Goal: Book appointment/travel/reservation

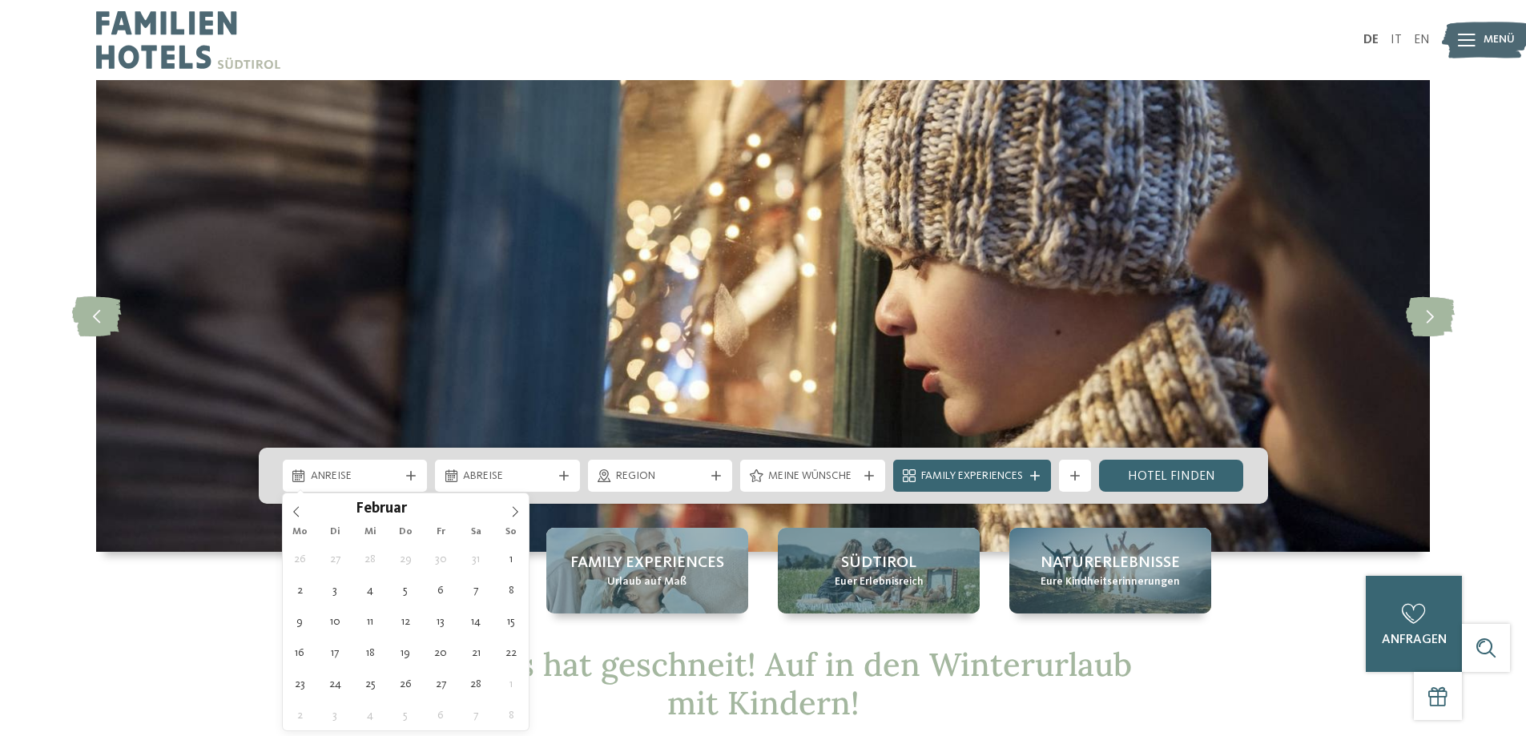
type div "[DATE]"
type input "****"
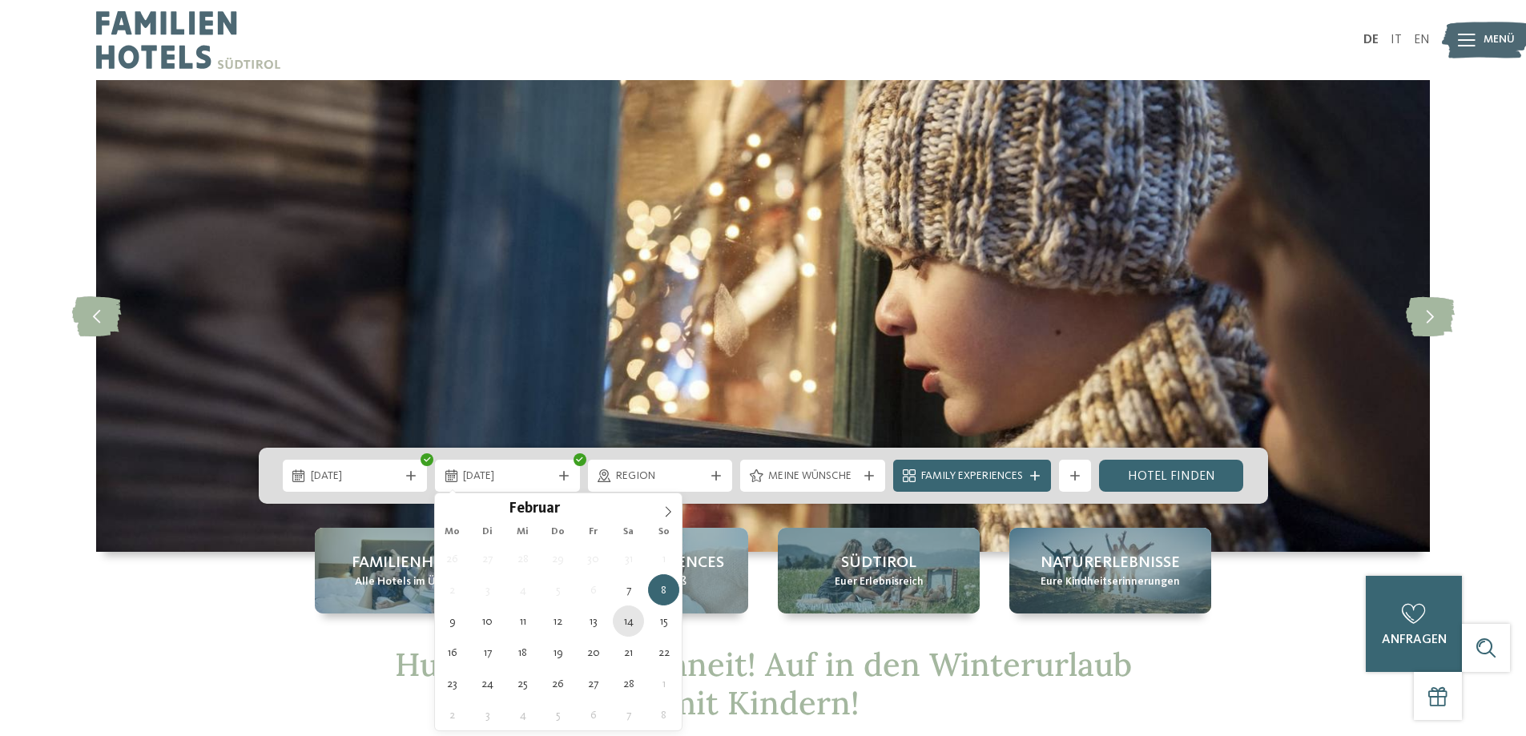
type div "[DATE]"
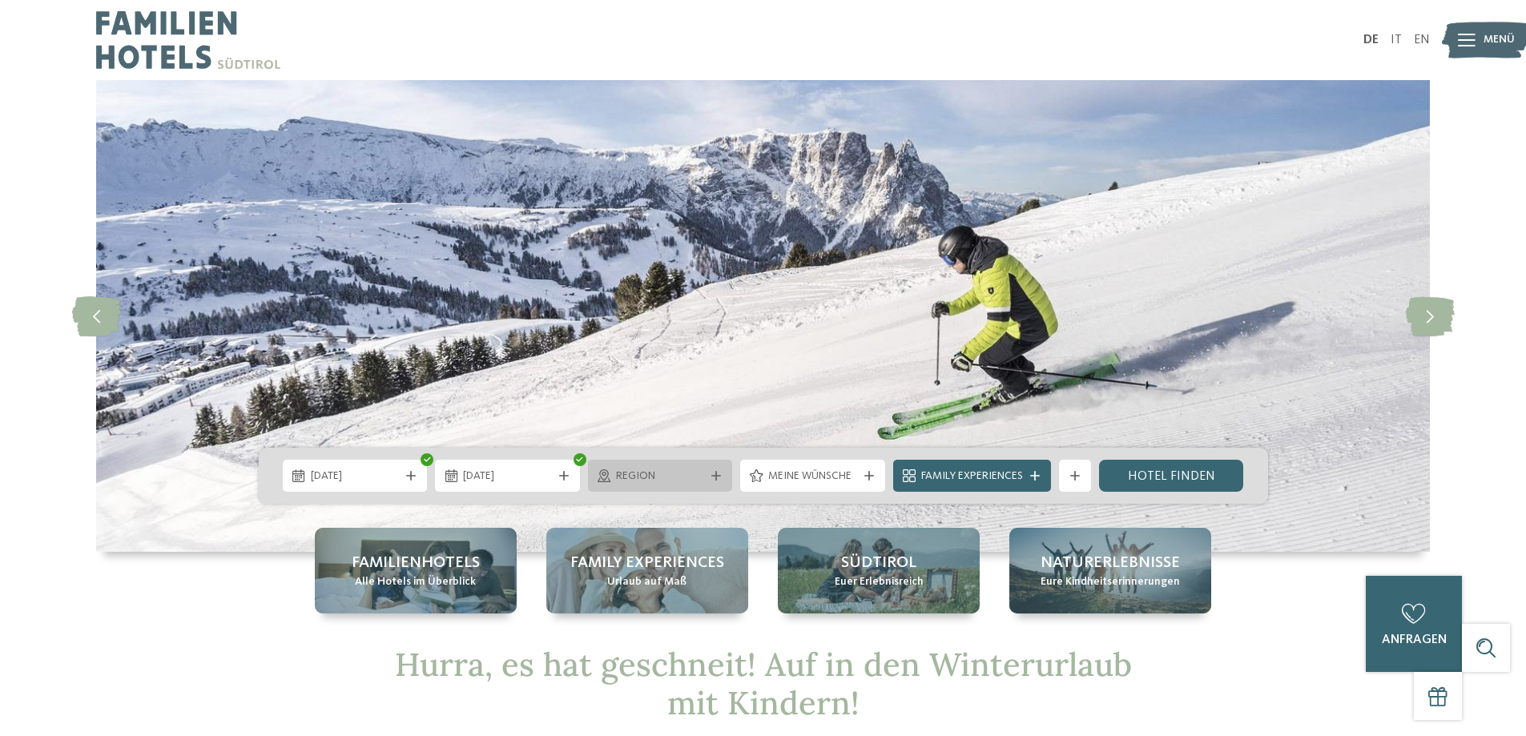
click at [708, 475] on div at bounding box center [716, 476] width 16 height 10
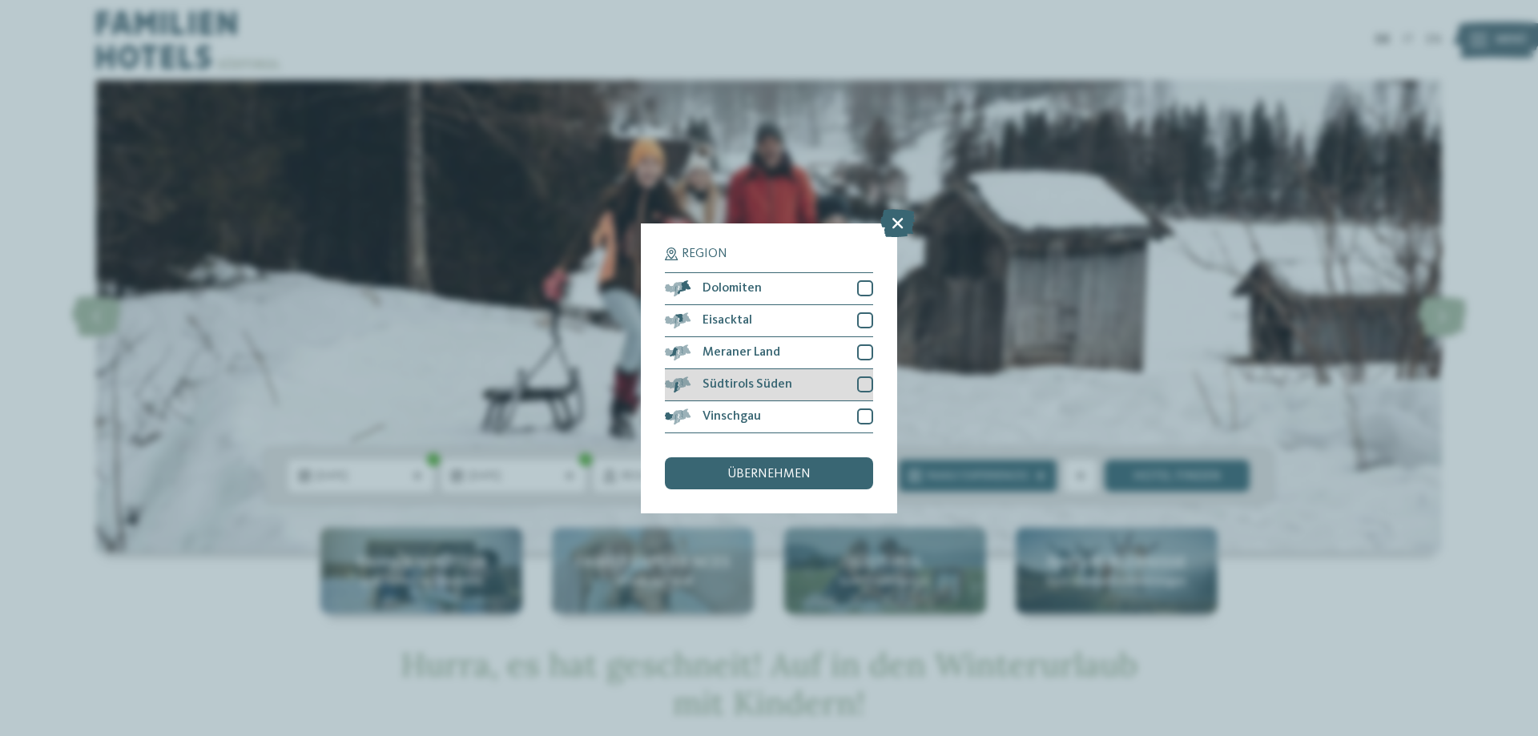
click at [868, 385] on div at bounding box center [865, 385] width 16 height 16
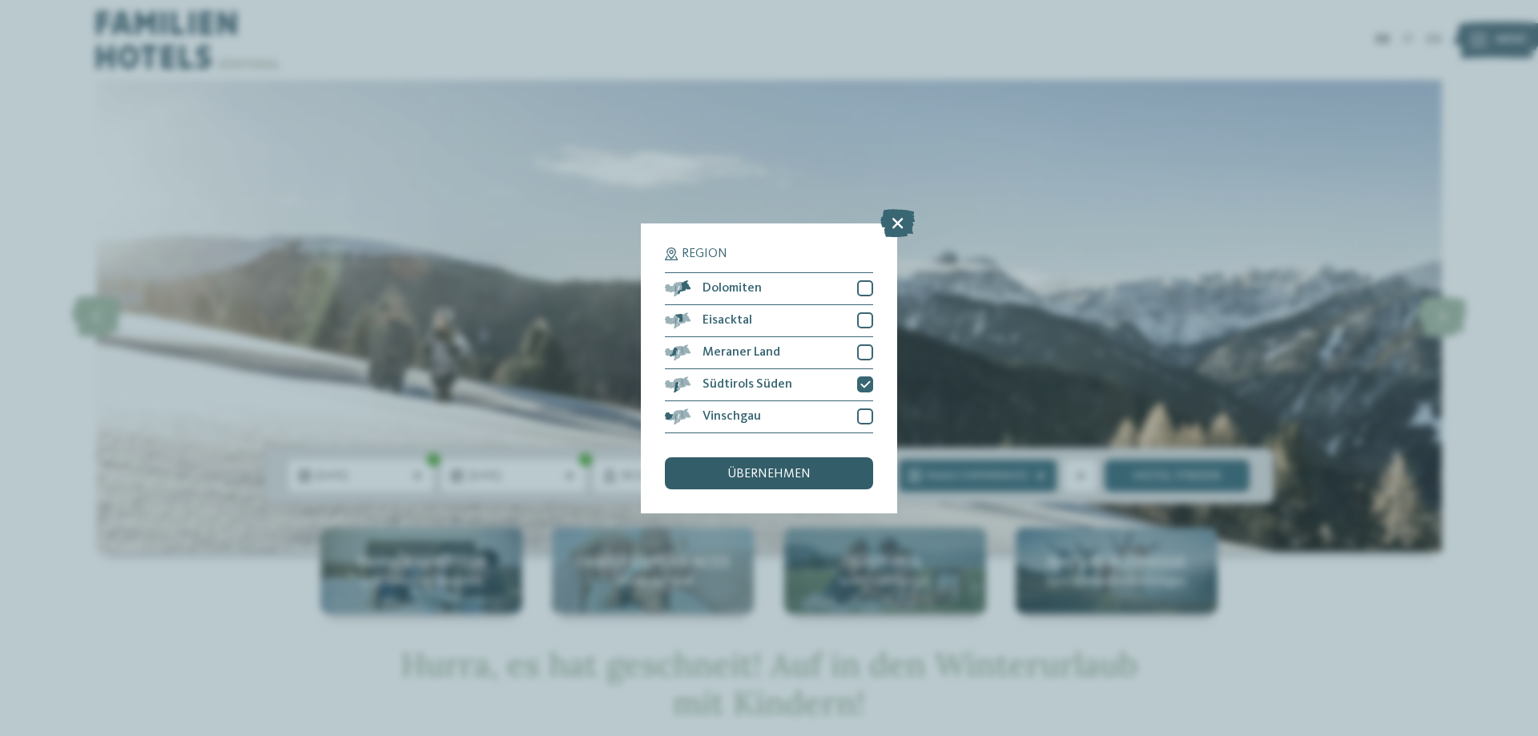
click at [744, 473] on span "übernehmen" at bounding box center [768, 474] width 83 height 13
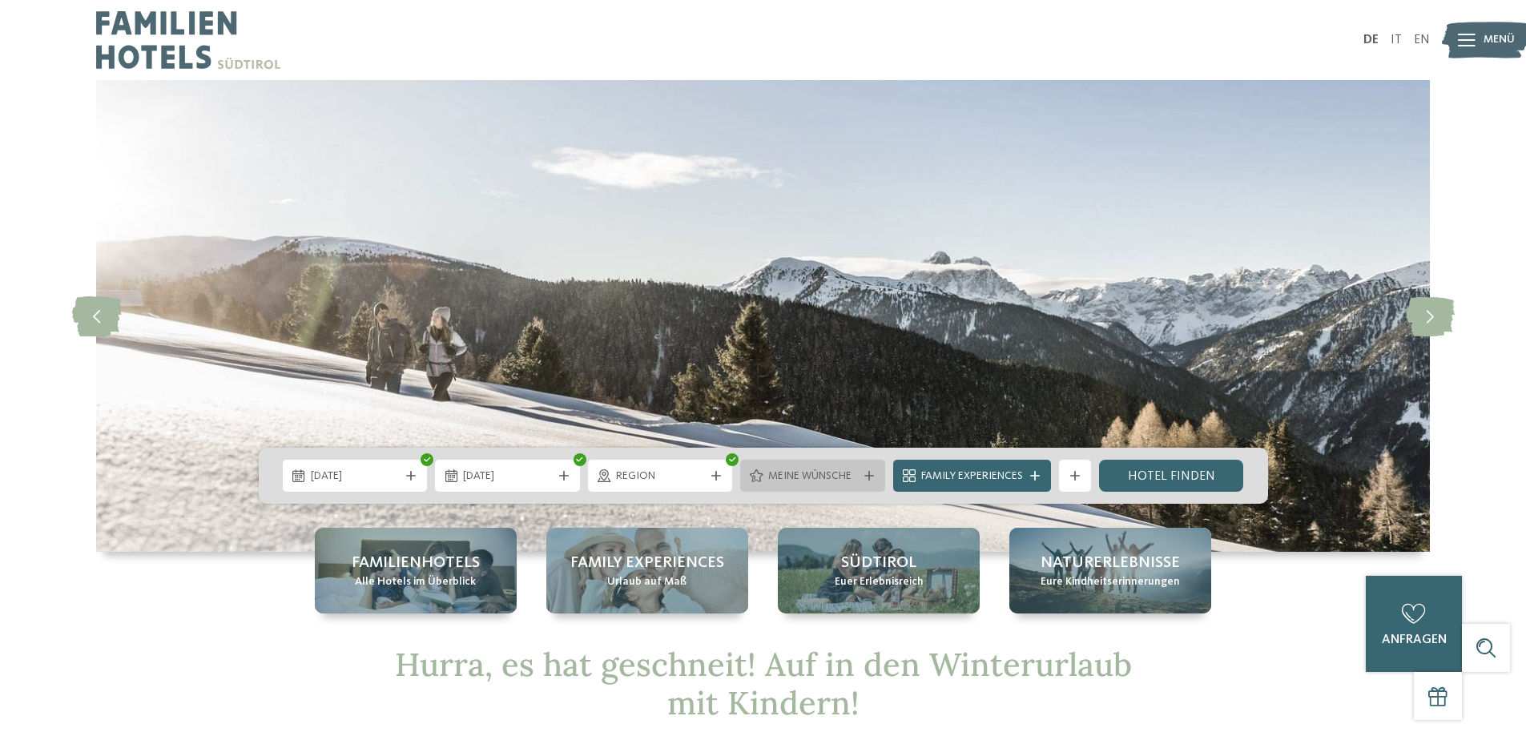
click at [852, 473] on span "Meine Wünsche" at bounding box center [812, 477] width 89 height 16
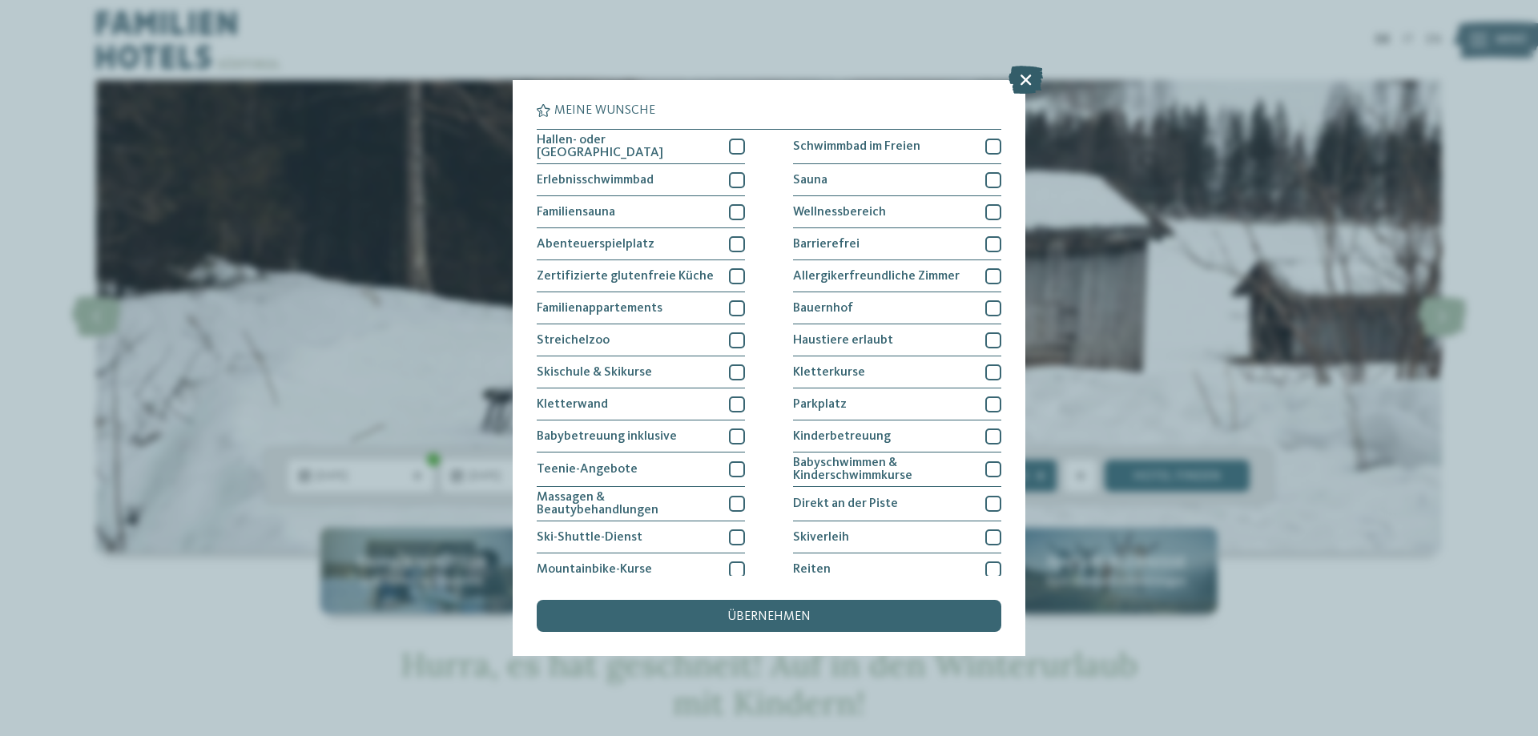
click at [1029, 80] on icon at bounding box center [1026, 80] width 34 height 28
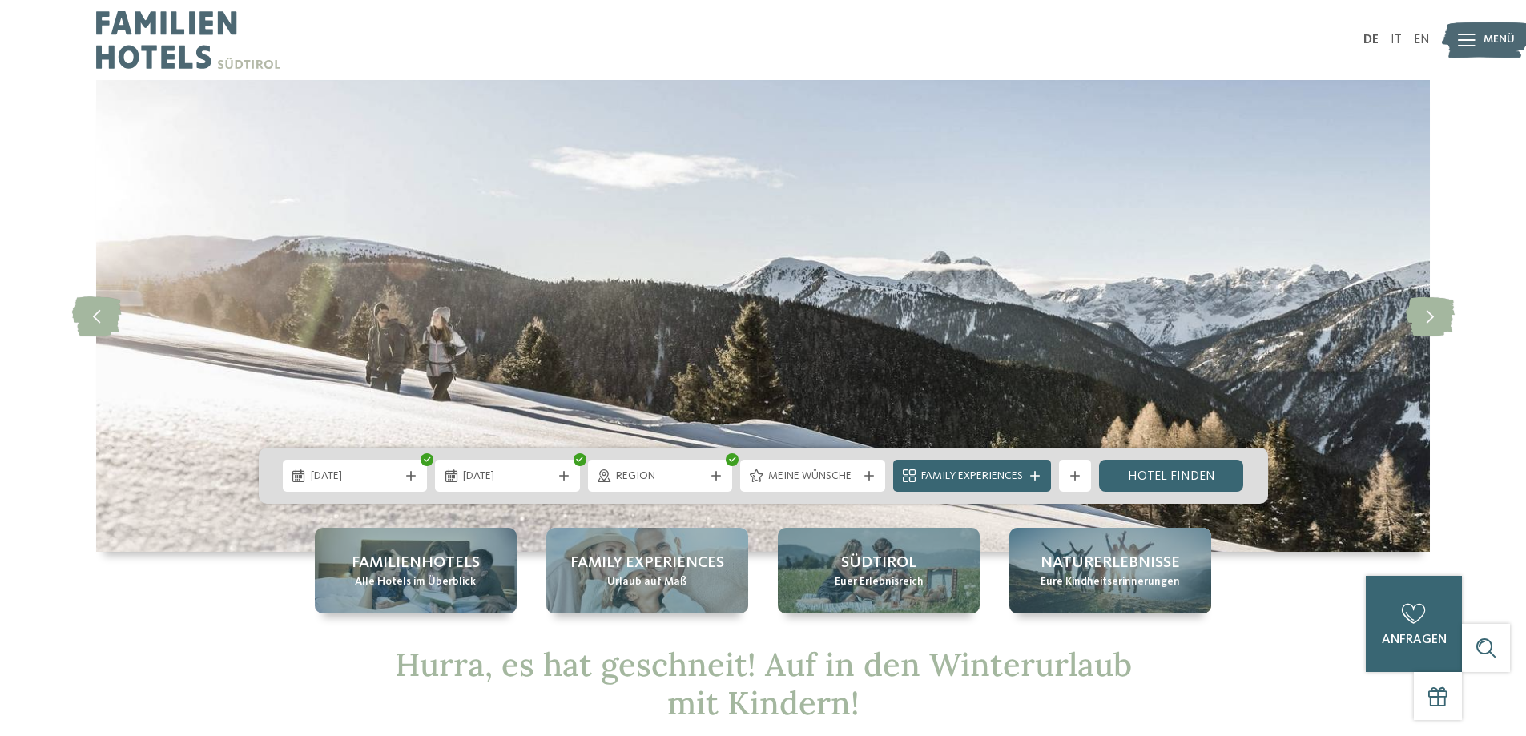
click at [1013, 470] on span "Family Experiences" at bounding box center [972, 477] width 102 height 16
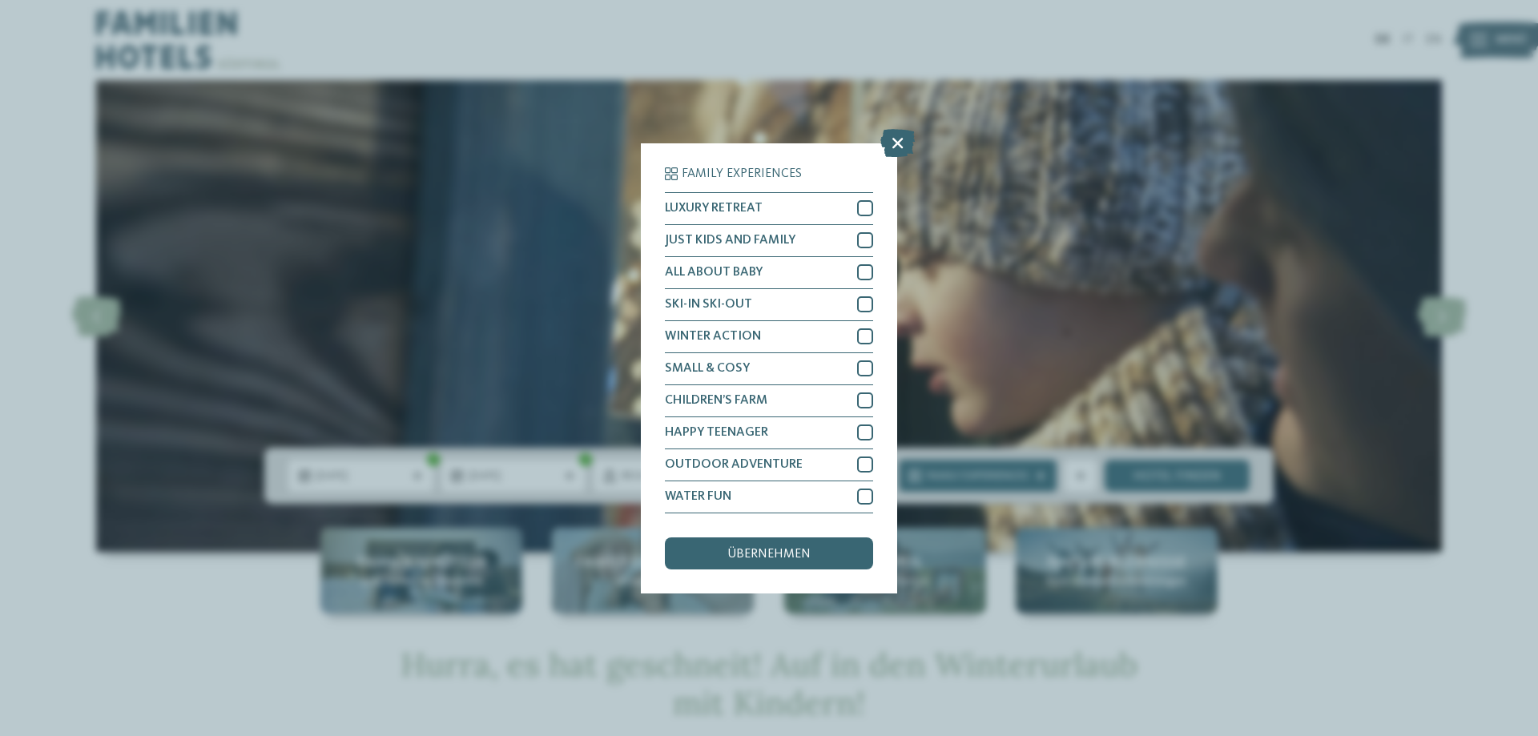
click at [896, 142] on icon at bounding box center [897, 142] width 34 height 28
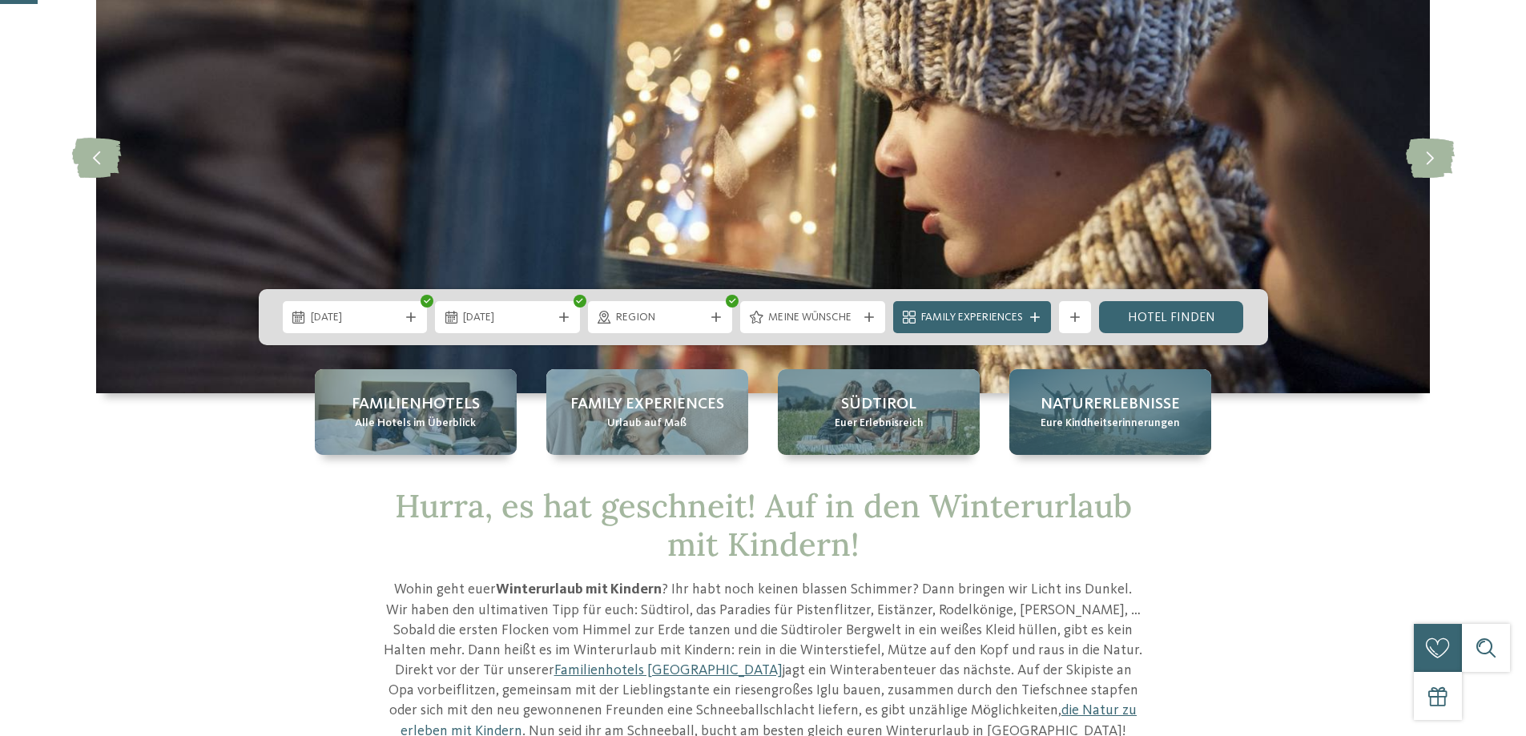
scroll to position [160, 0]
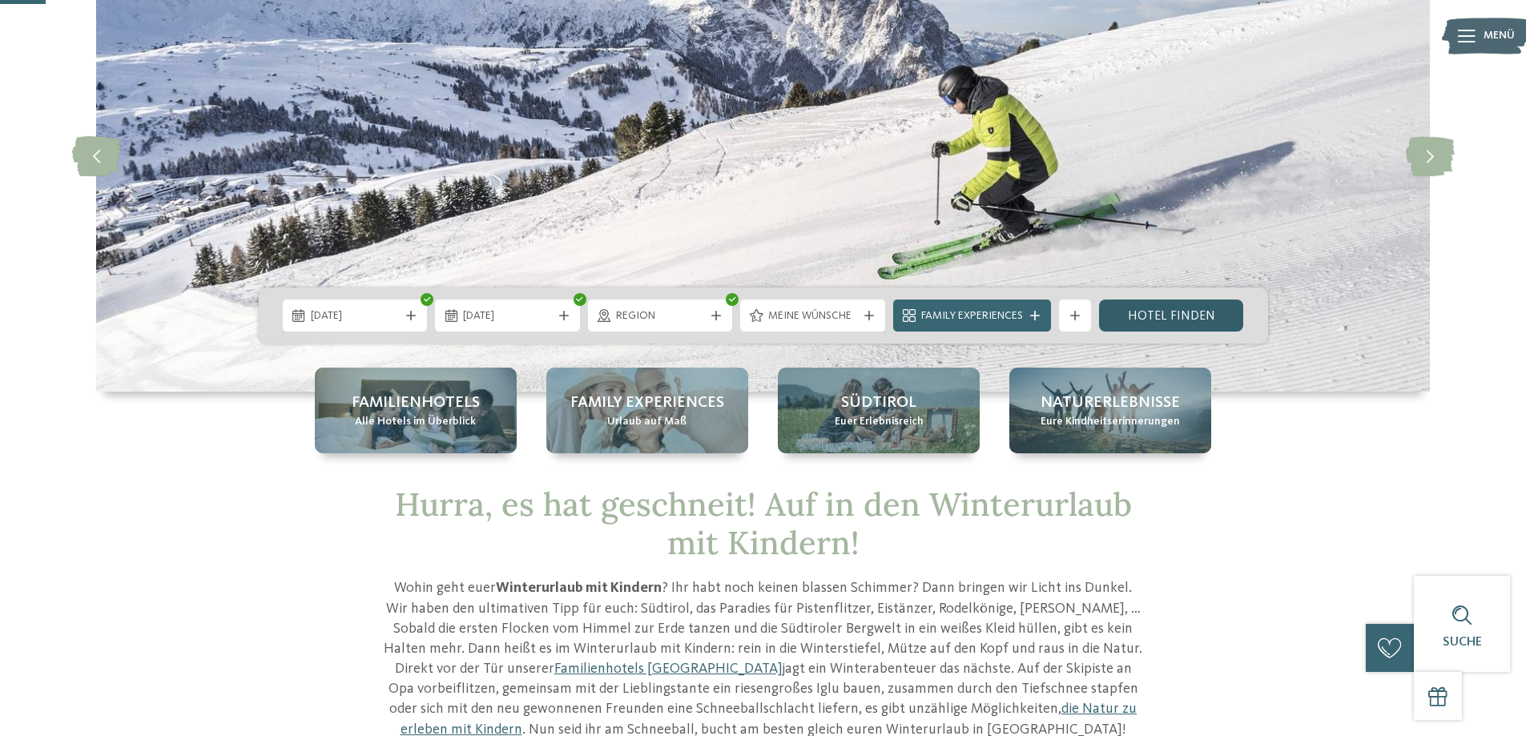
click at [1202, 316] on link "Hotel finden" at bounding box center [1171, 316] width 145 height 32
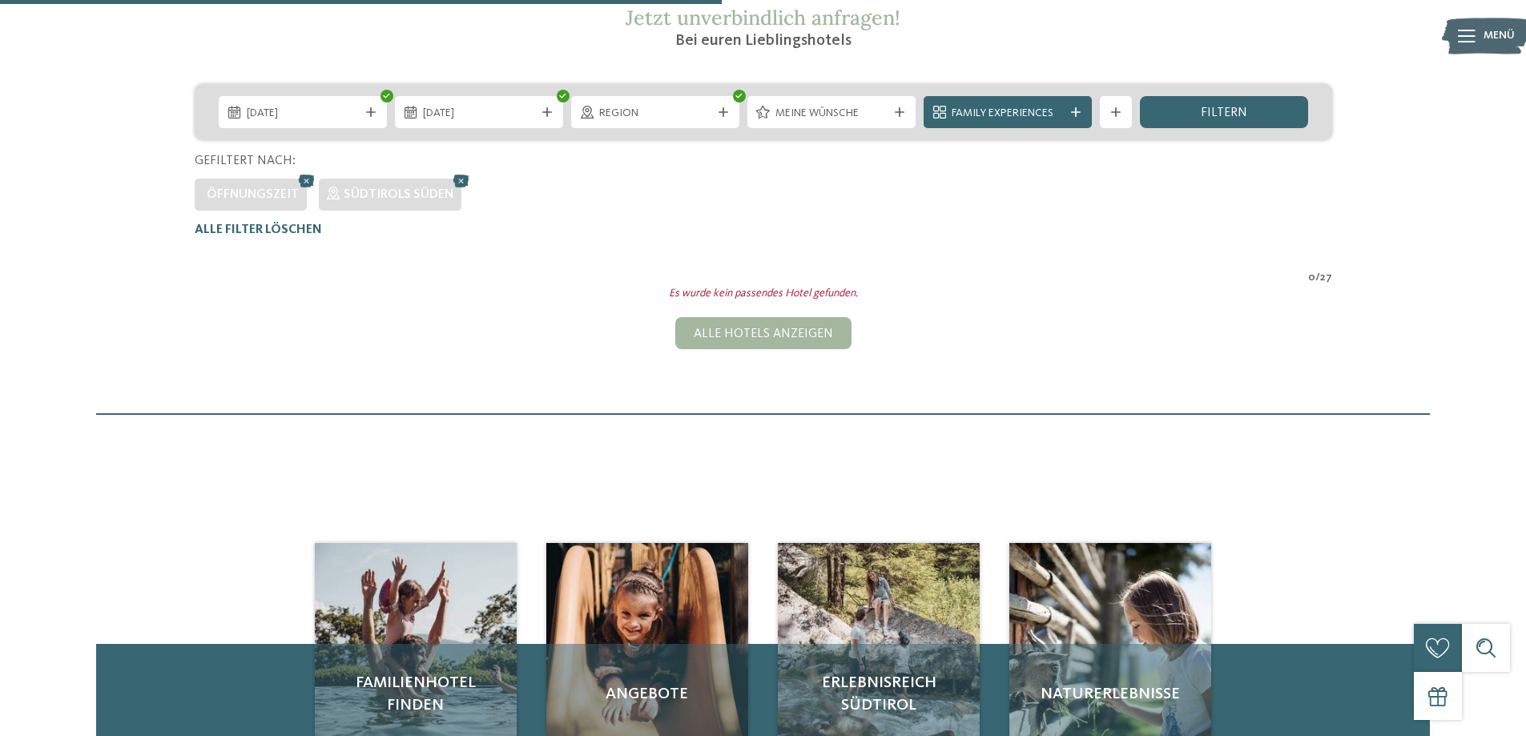
scroll to position [285, 0]
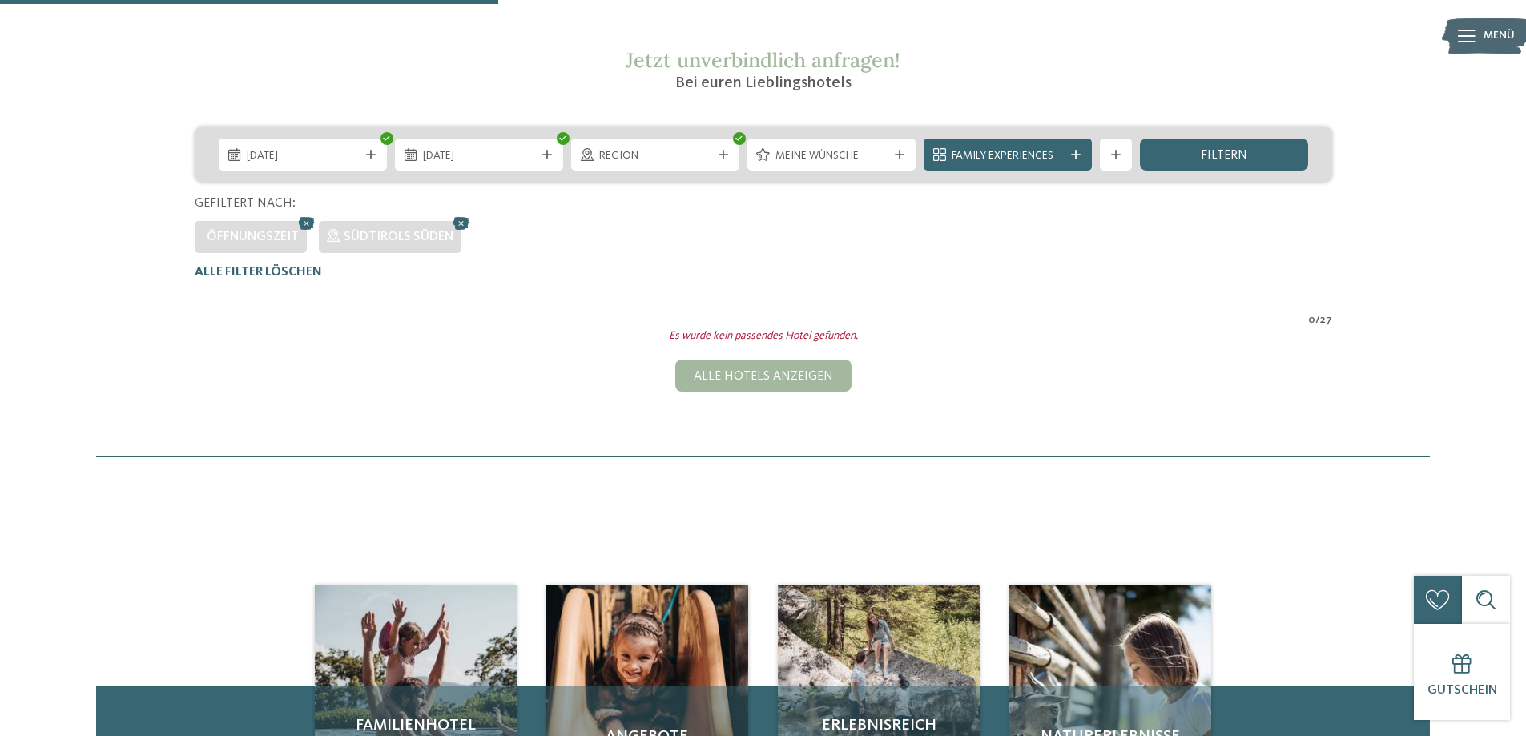
click at [1044, 152] on span "Family Experiences" at bounding box center [1008, 156] width 112 height 16
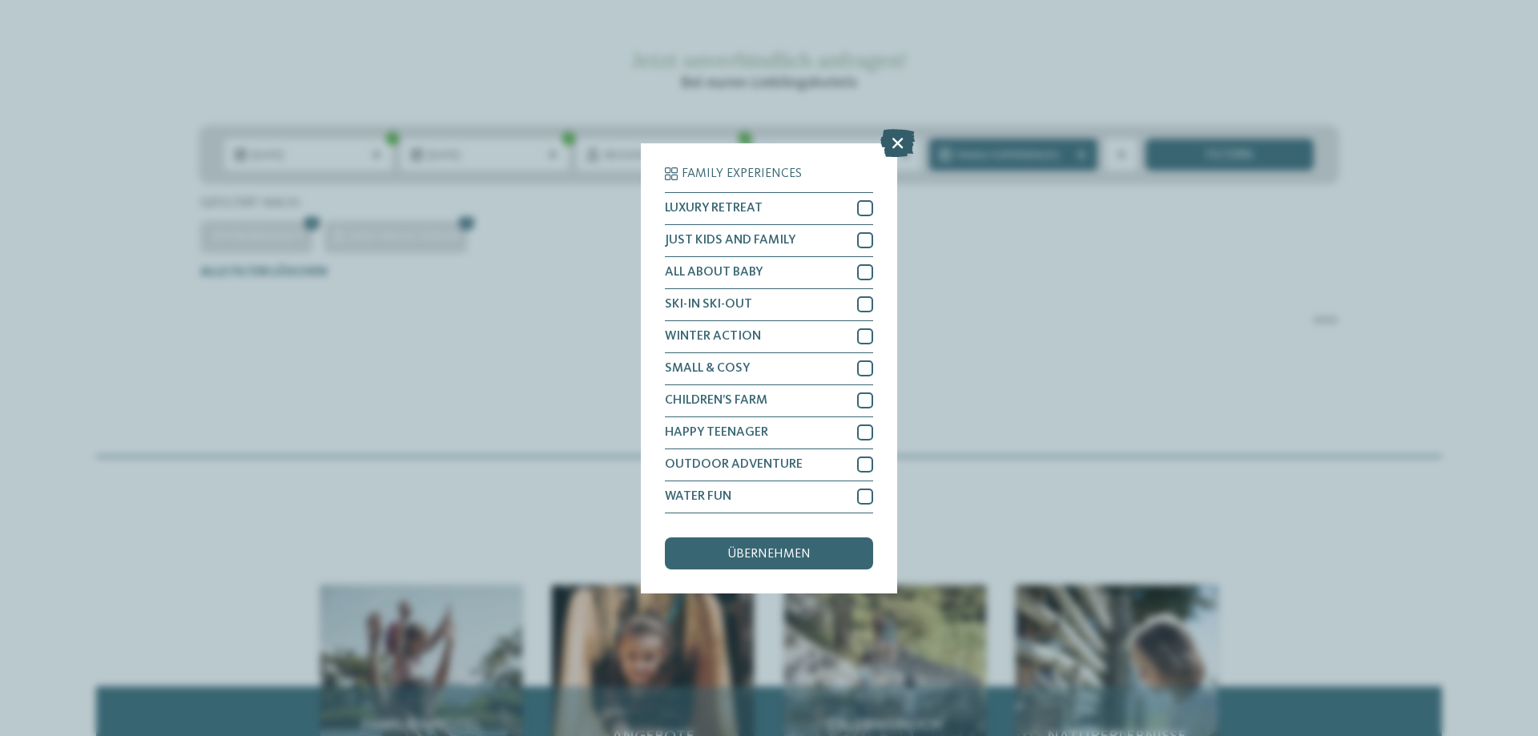
click at [896, 146] on icon at bounding box center [897, 142] width 34 height 28
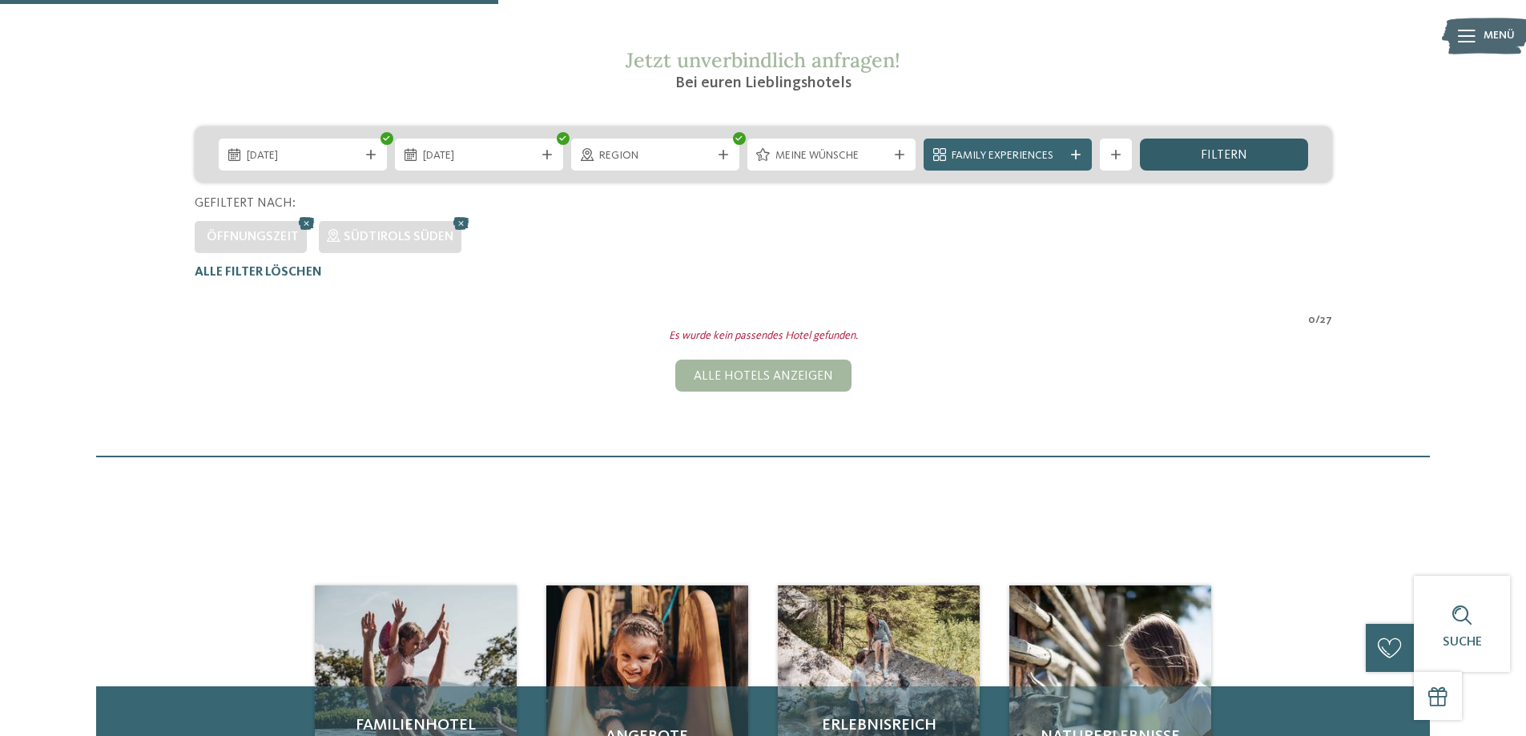
click at [1245, 159] on span "filtern" at bounding box center [1224, 155] width 46 height 13
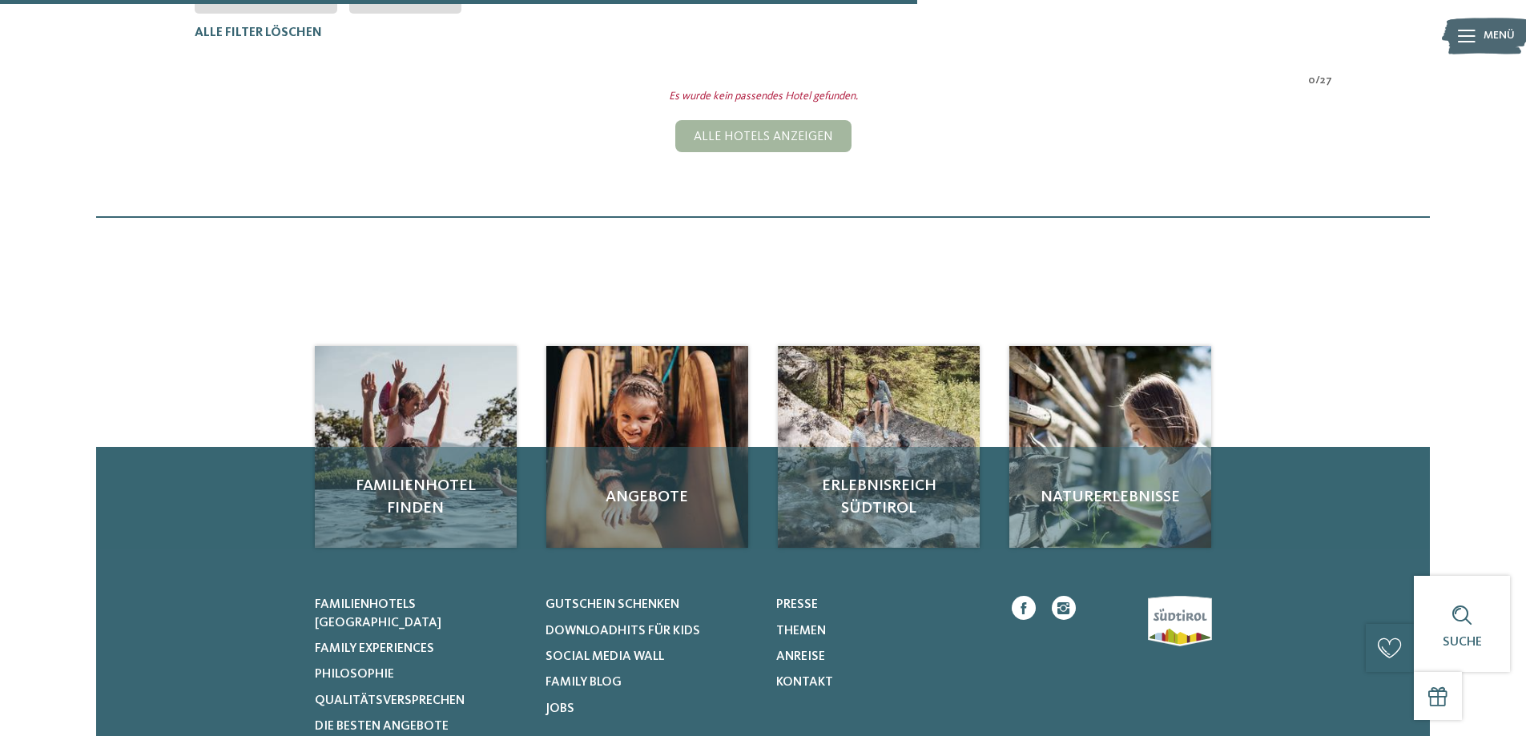
scroll to position [526, 0]
drag, startPoint x: 773, startPoint y: 139, endPoint x: 703, endPoint y: 247, distance: 128.0
click at [771, 138] on div "Alle Hotels anzeigen" at bounding box center [763, 135] width 176 height 32
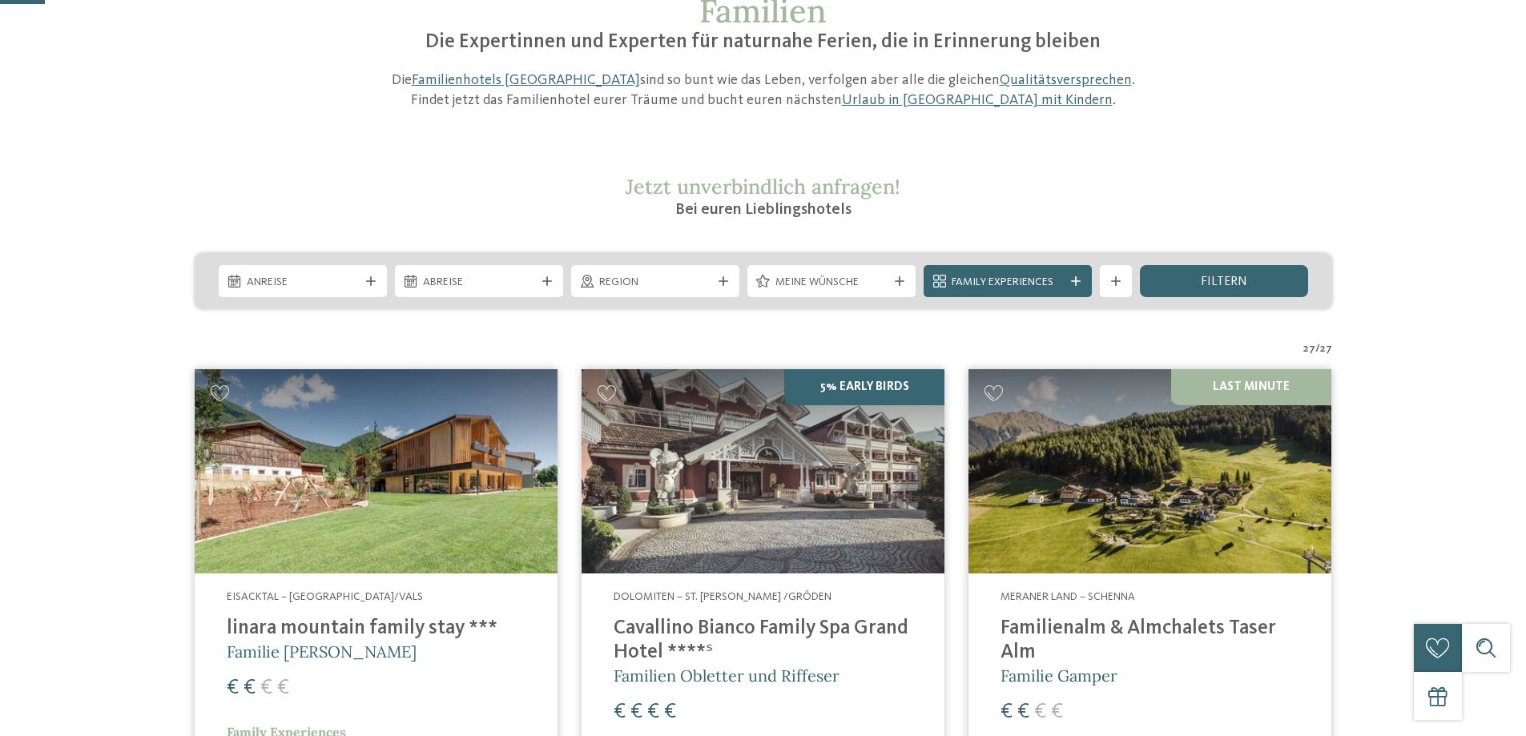
scroll to position [187, 0]
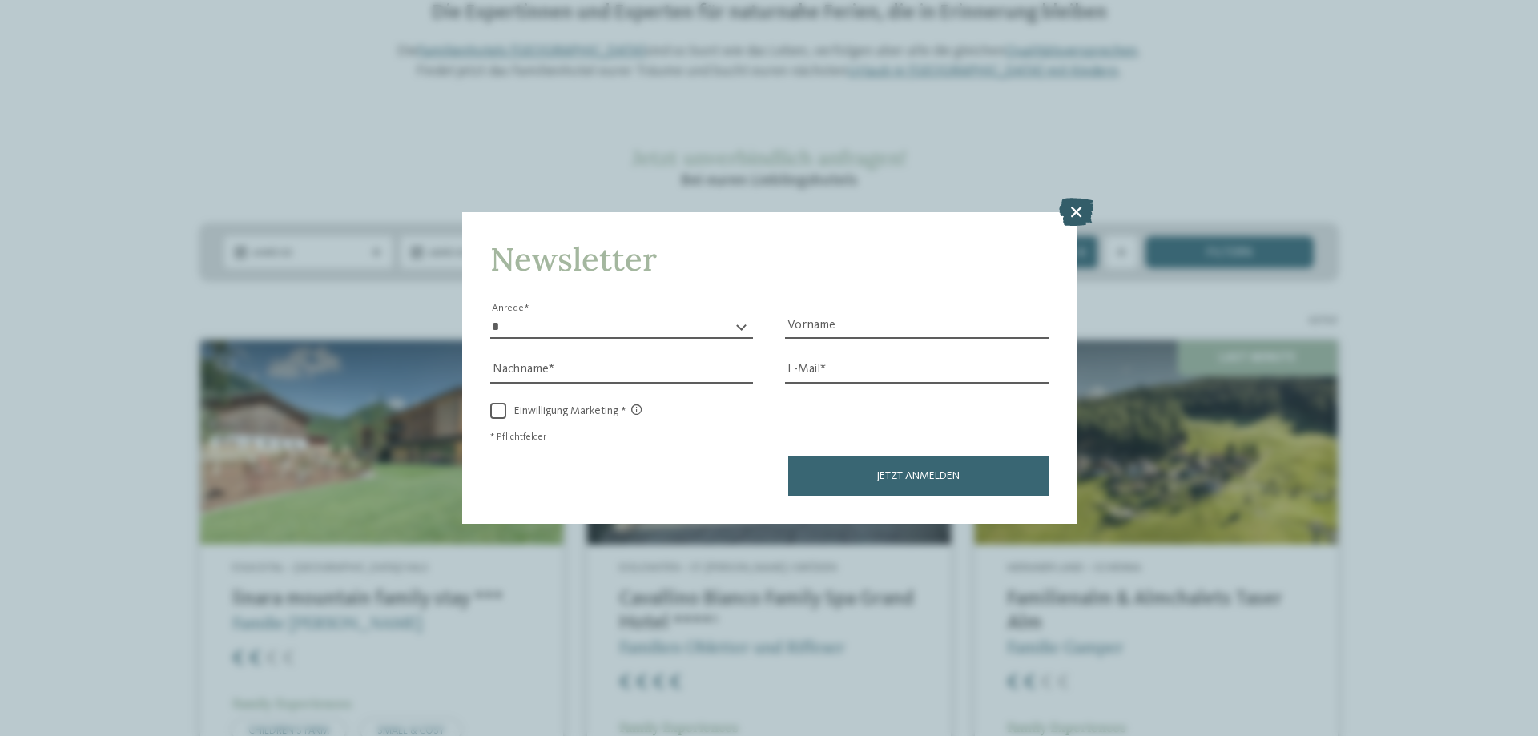
click at [1082, 213] on icon at bounding box center [1076, 212] width 34 height 28
